Goal: Information Seeking & Learning: Understand process/instructions

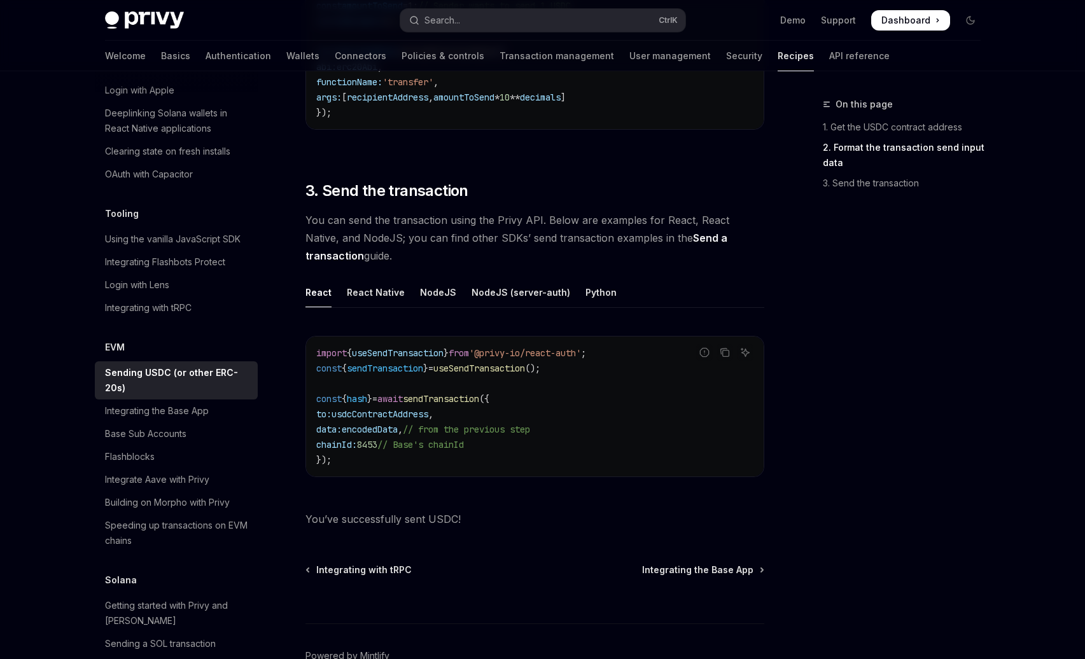
scroll to position [935, 0]
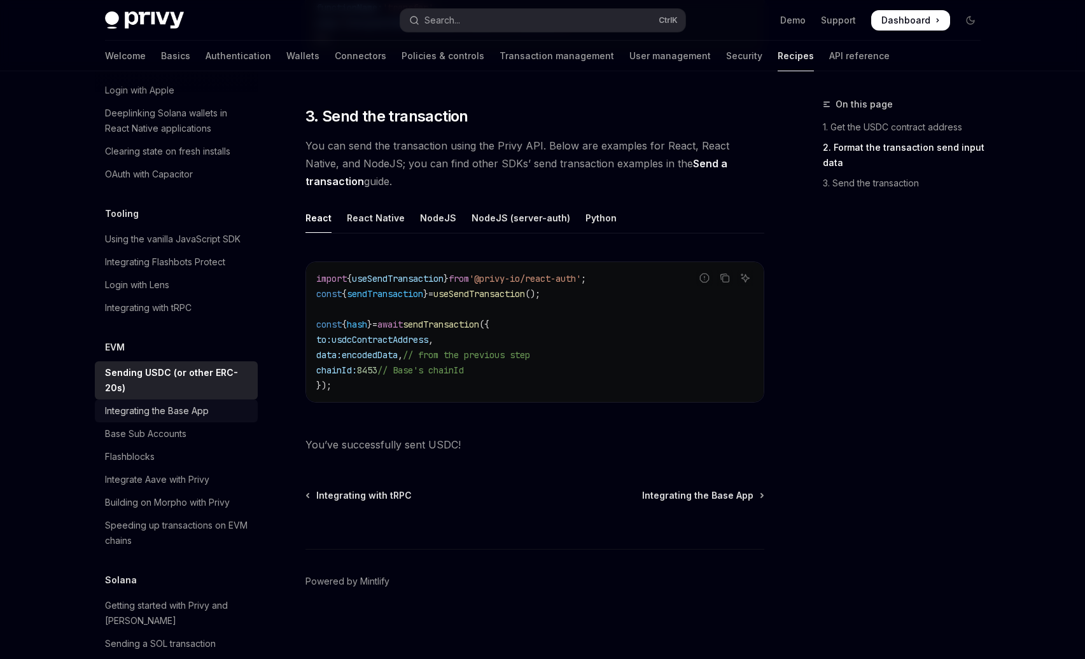
click at [205, 403] on div "Integrating the Base App" at bounding box center [157, 410] width 104 height 15
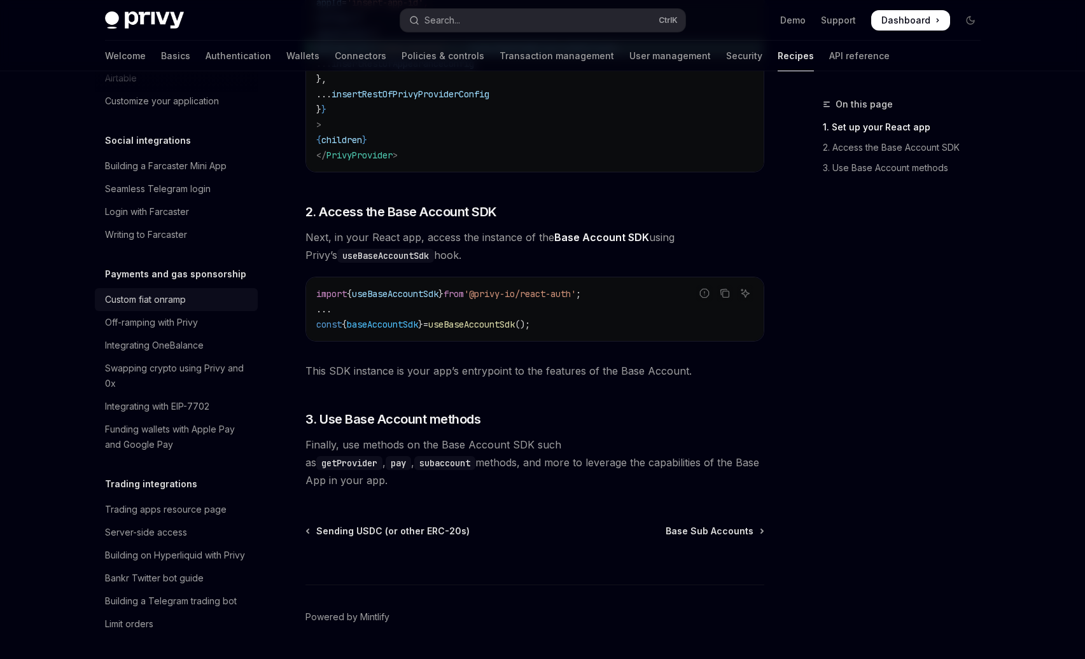
scroll to position [946, 0]
click at [142, 424] on div "Funding wallets with Apple Pay and Google Pay" at bounding box center [177, 439] width 145 height 31
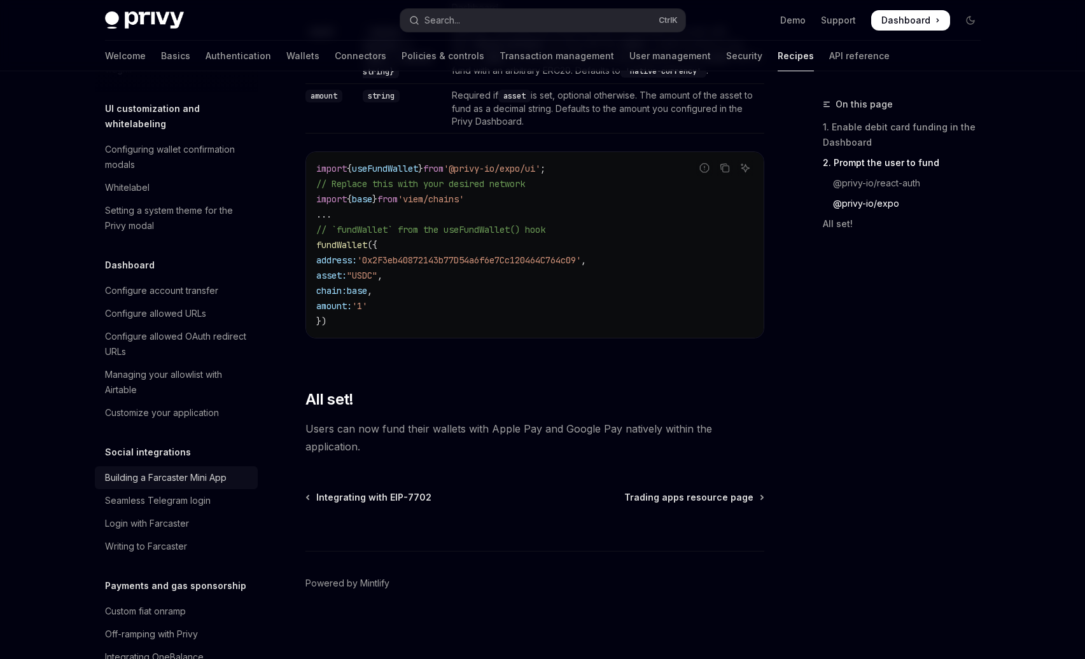
scroll to position [622, 0]
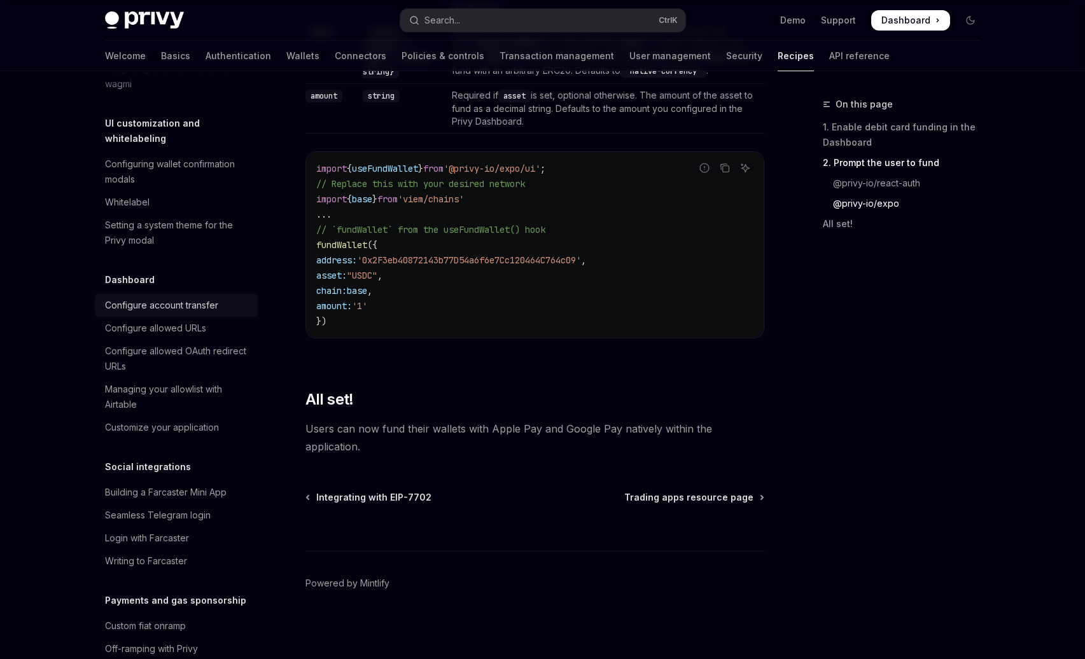
click at [195, 298] on div "Configure account transfer" at bounding box center [161, 305] width 113 height 15
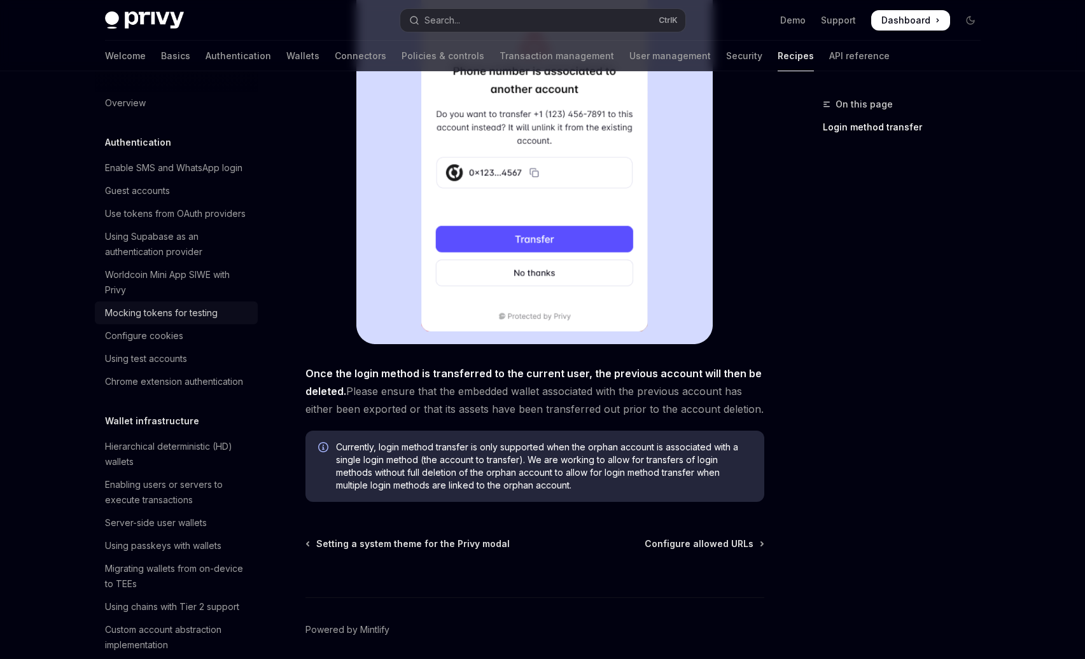
scroll to position [295, 0]
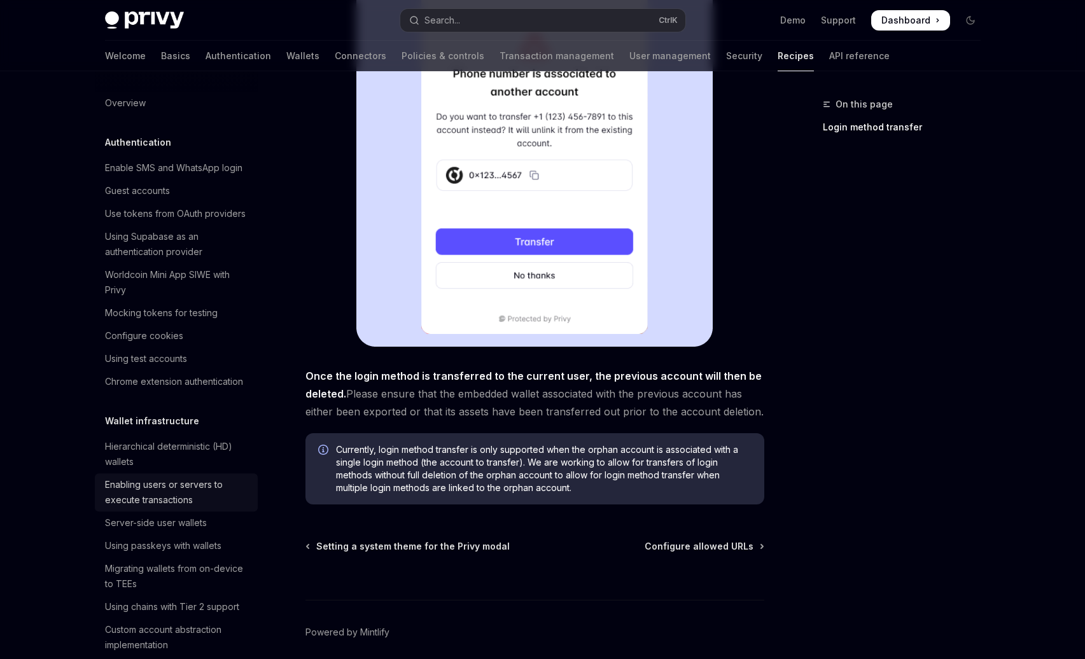
click at [152, 483] on div "Enabling users or servers to execute transactions" at bounding box center [177, 492] width 145 height 31
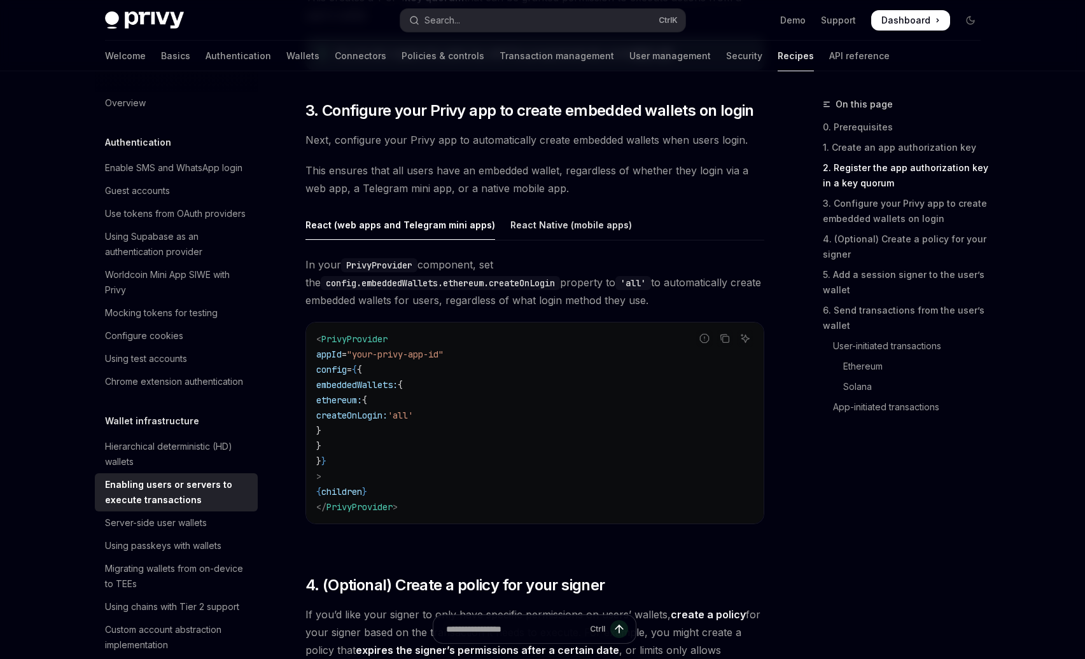
scroll to position [1206, 0]
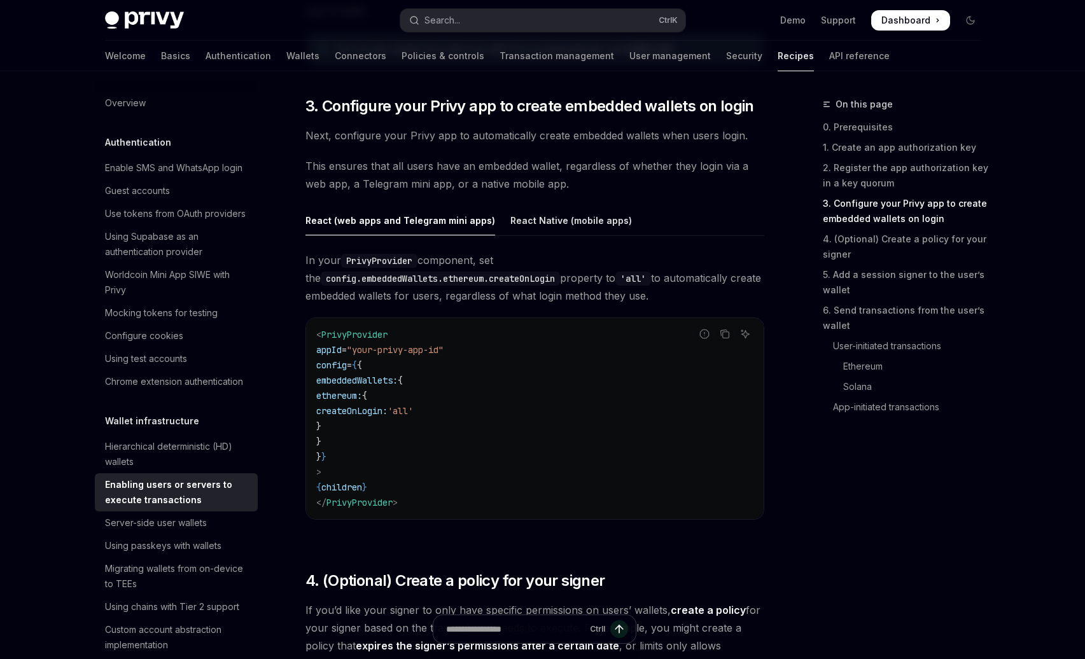
click at [359, 340] on span "PrivyProvider" at bounding box center [354, 334] width 66 height 11
copy span "PrivyProvider"
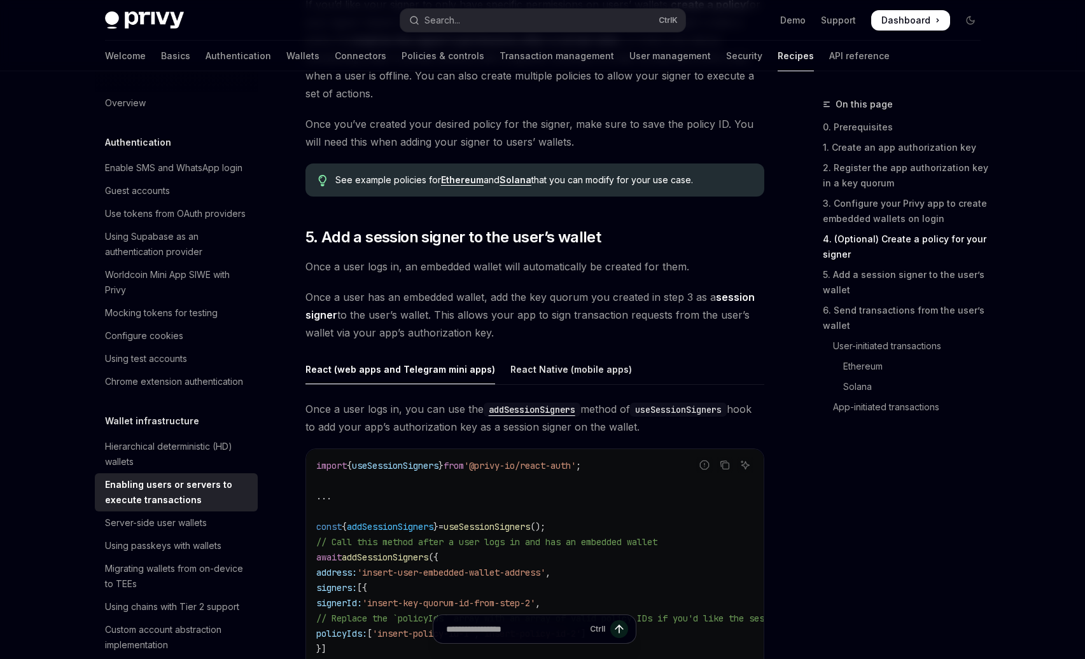
scroll to position [1809, 0]
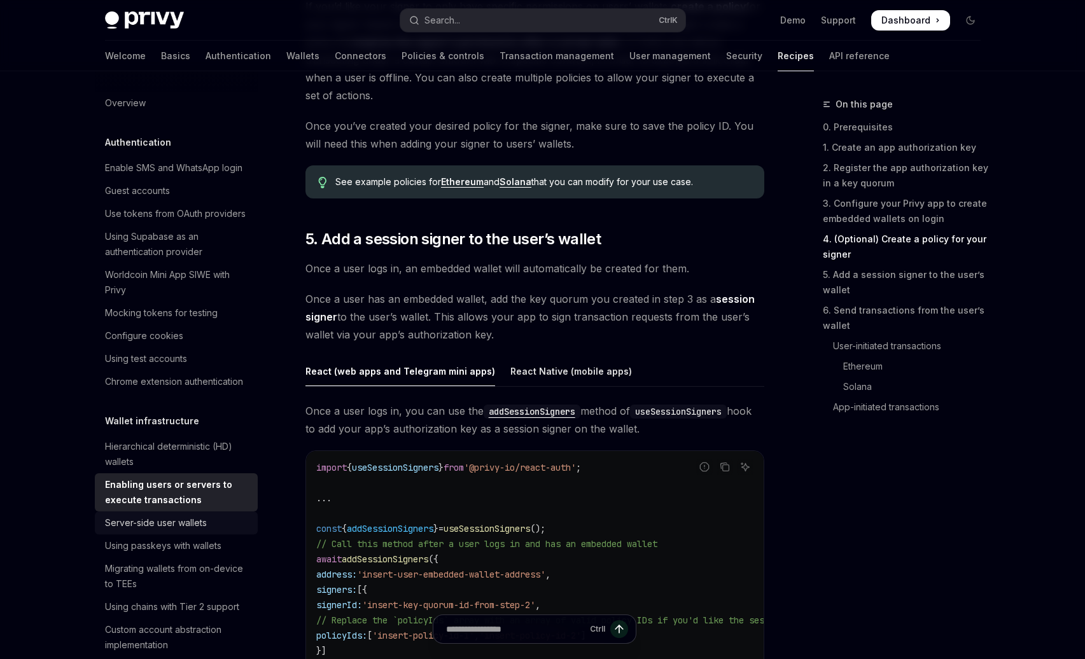
click at [196, 529] on div "Server-side user wallets" at bounding box center [156, 522] width 102 height 15
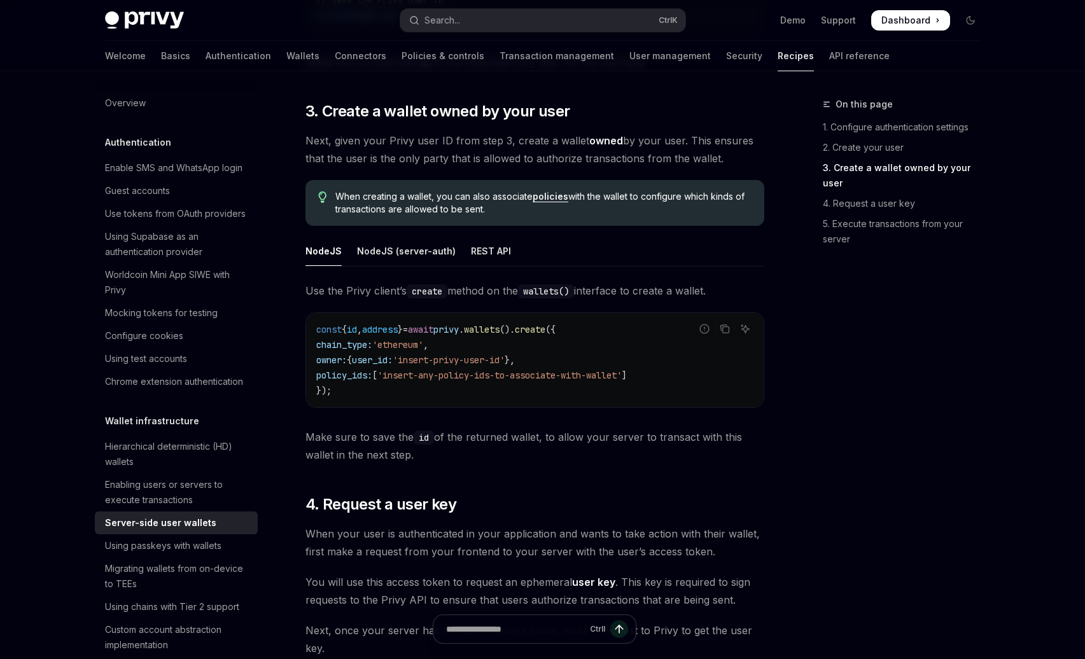
scroll to position [1491, 0]
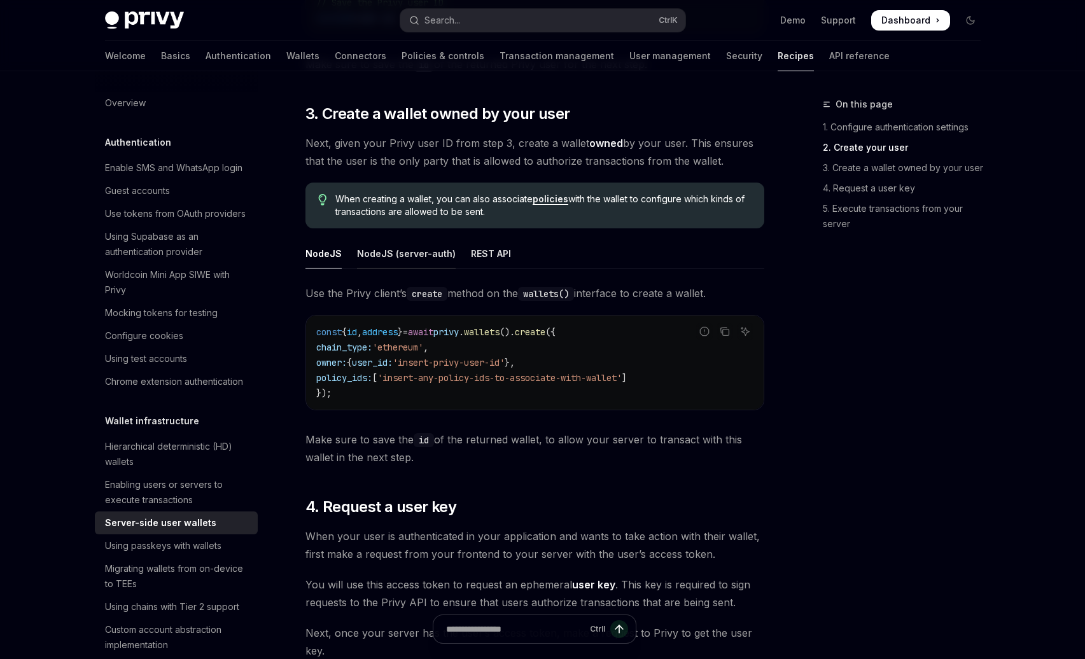
click at [395, 261] on div "NodeJS (server-auth)" at bounding box center [406, 254] width 99 height 30
click at [471, 258] on div "REST API" at bounding box center [491, 254] width 40 height 30
type textarea "*"
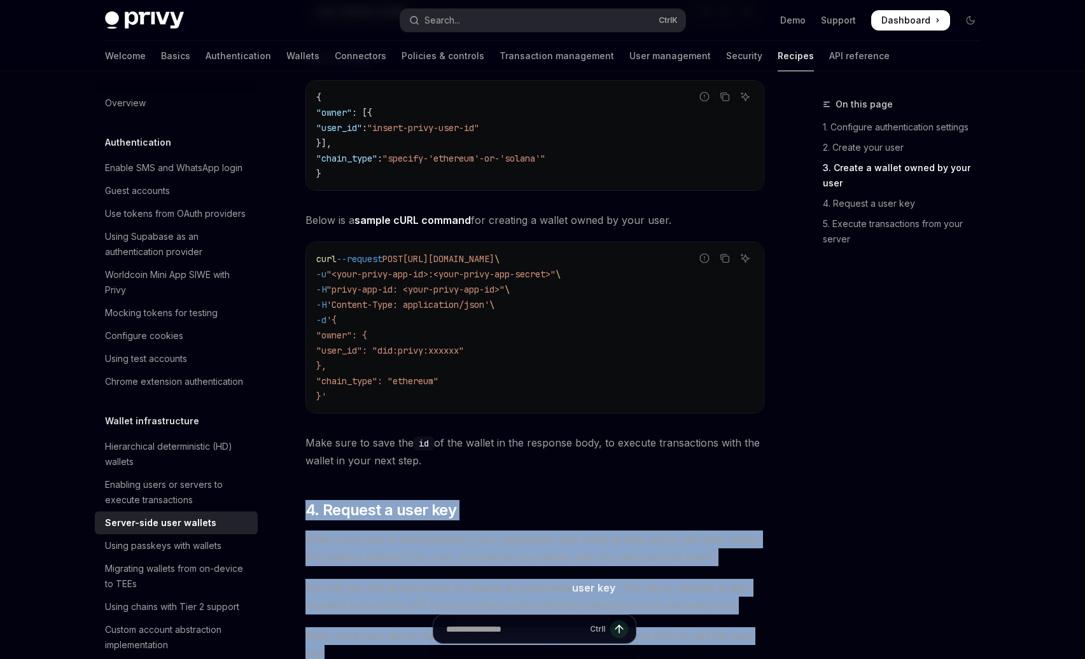
scroll to position [1817, 0]
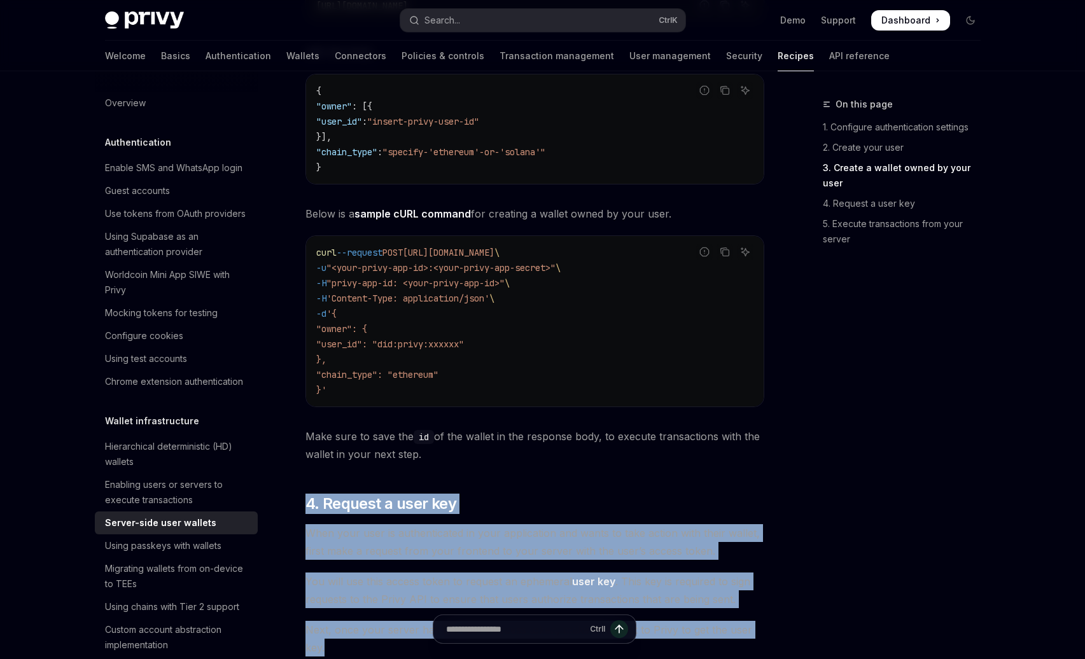
drag, startPoint x: 305, startPoint y: 265, endPoint x: 448, endPoint y: 468, distance: 247.8
